Goal: Task Accomplishment & Management: Manage account settings

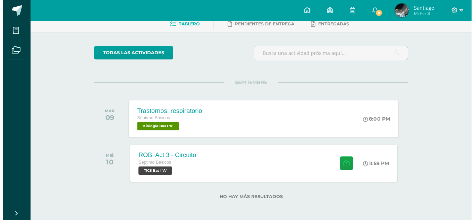
scroll to position [38, 0]
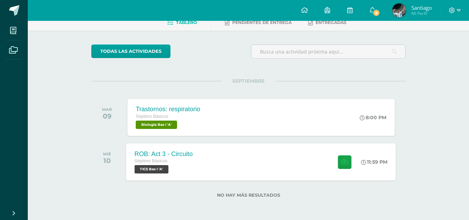
click at [186, 159] on div "Séptimo Básicos" at bounding box center [164, 161] width 58 height 8
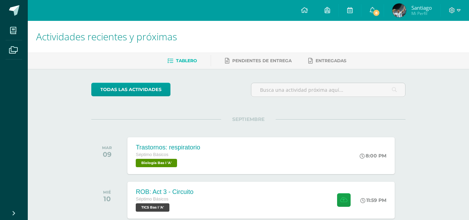
drag, startPoint x: 275, startPoint y: 117, endPoint x: 282, endPoint y: 116, distance: 7.8
click at [276, 118] on span "SEPTIEMBRE" at bounding box center [248, 119] width 54 height 6
click at [459, 4] on div at bounding box center [454, 10] width 28 height 21
click at [460, 10] on icon at bounding box center [459, 10] width 4 height 2
click at [435, 49] on span "Cerrar sesión" at bounding box center [436, 47] width 31 height 7
